Goal: Task Accomplishment & Management: Use online tool/utility

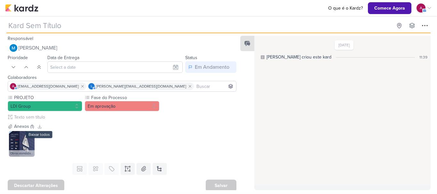
type input "[Linkedin] Obras Atendidas"
type input "[DATE] 23:59"
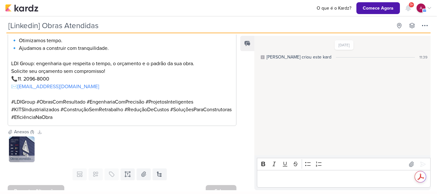
scroll to position [232, 0]
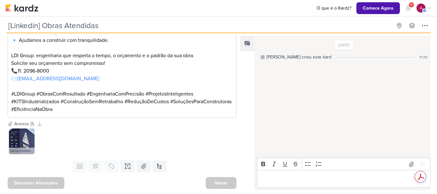
click at [287, 179] on p "Editor editing area: main" at bounding box center [343, 179] width 167 height 8
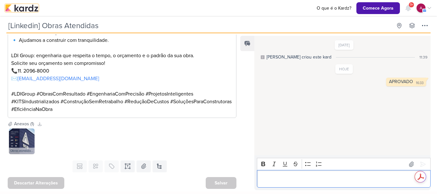
click at [29, 8] on img at bounding box center [21, 8] width 33 height 8
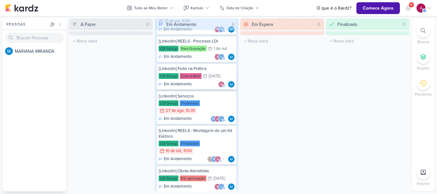
scroll to position [46, 0]
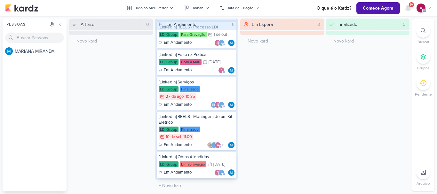
click at [189, 174] on p "Em Andamento" at bounding box center [178, 172] width 28 height 6
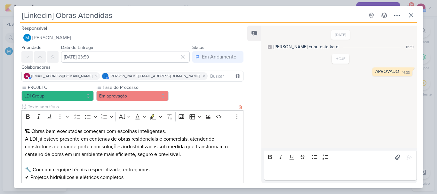
scroll to position [192, 0]
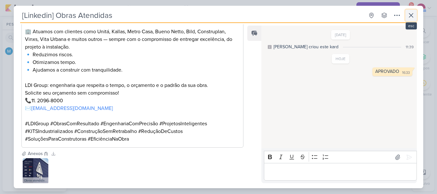
click at [412, 14] on icon at bounding box center [411, 16] width 8 height 8
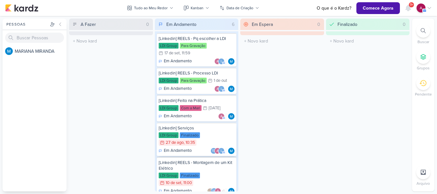
scroll to position [46, 0]
